Goal: Task Accomplishment & Management: Manage account settings

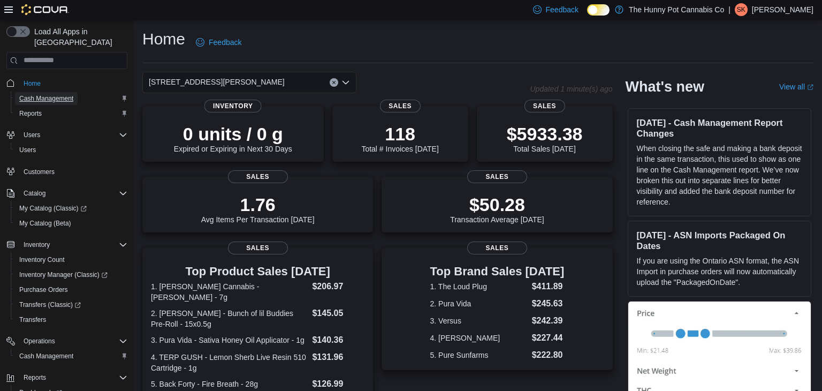
click at [49, 93] on span "Cash Management" at bounding box center [46, 98] width 54 height 13
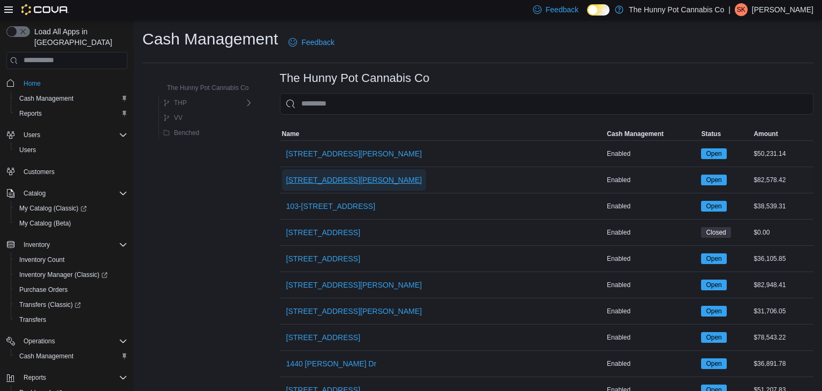
click at [331, 180] on span "[STREET_ADDRESS][PERSON_NAME]" at bounding box center [354, 180] width 136 height 11
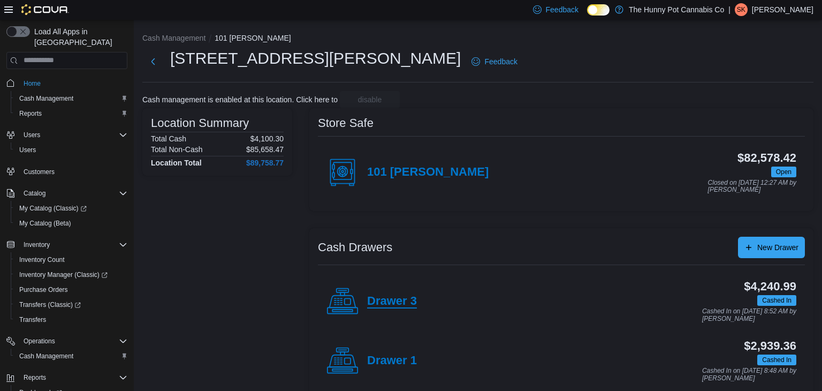
click at [390, 299] on h4 "Drawer 3" at bounding box center [392, 301] width 50 height 14
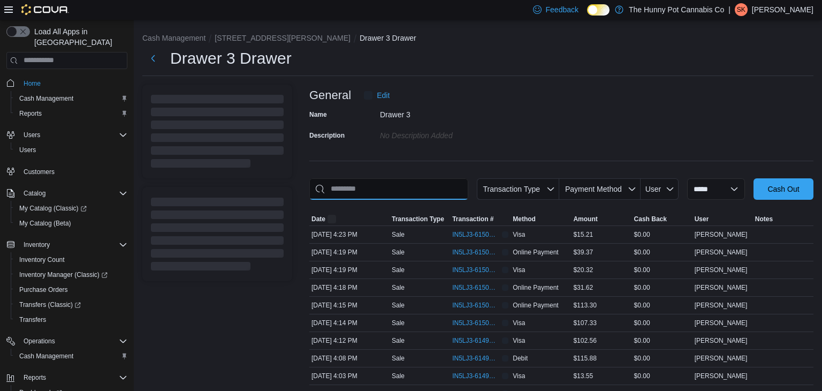
click at [427, 190] on input "This is a search bar. As you type, the results lower in the page will automatic…" at bounding box center [388, 188] width 159 height 21
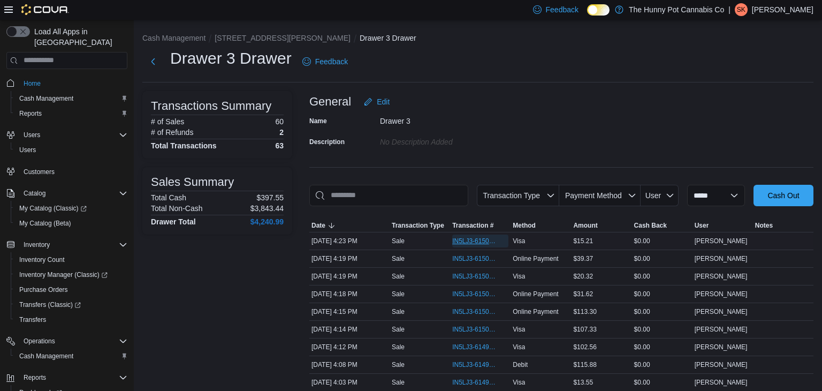
click at [468, 236] on span "IN5LJ3-6150096" at bounding box center [480, 240] width 56 height 13
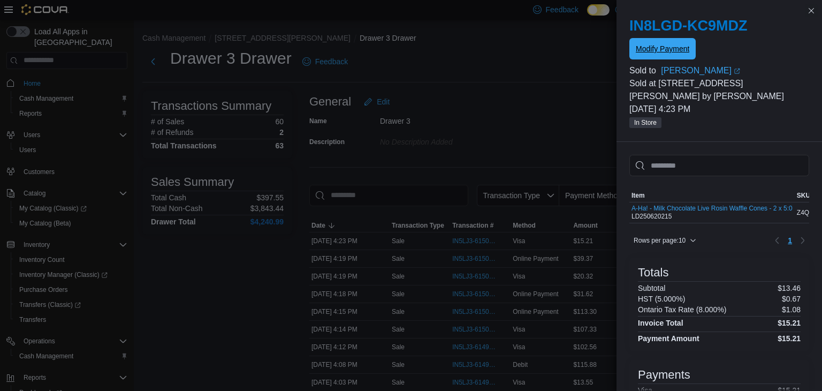
click at [655, 47] on span "Modify Payment" at bounding box center [663, 48] width 54 height 11
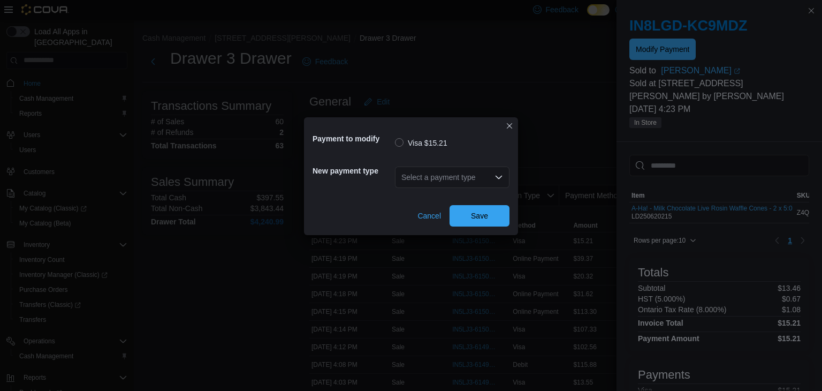
click at [467, 185] on div "Select a payment type" at bounding box center [452, 176] width 115 height 21
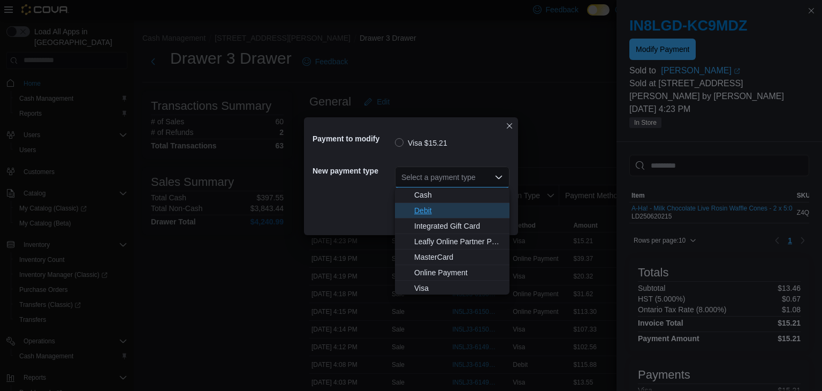
click at [433, 207] on span "Debit" at bounding box center [458, 210] width 89 height 11
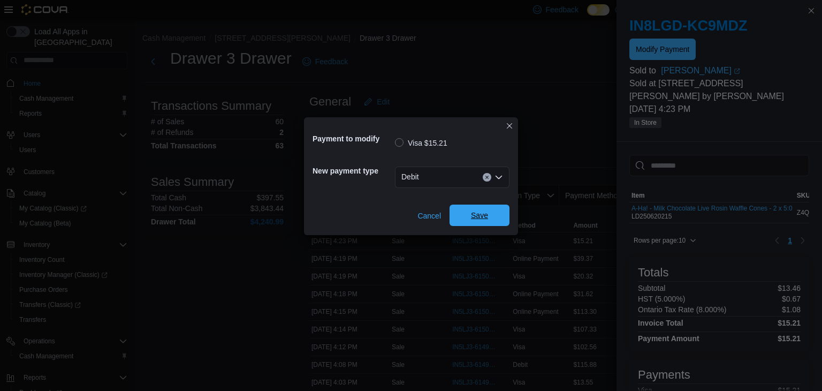
click at [479, 215] on span "Save" at bounding box center [479, 215] width 17 height 11
